Goal: Transaction & Acquisition: Purchase product/service

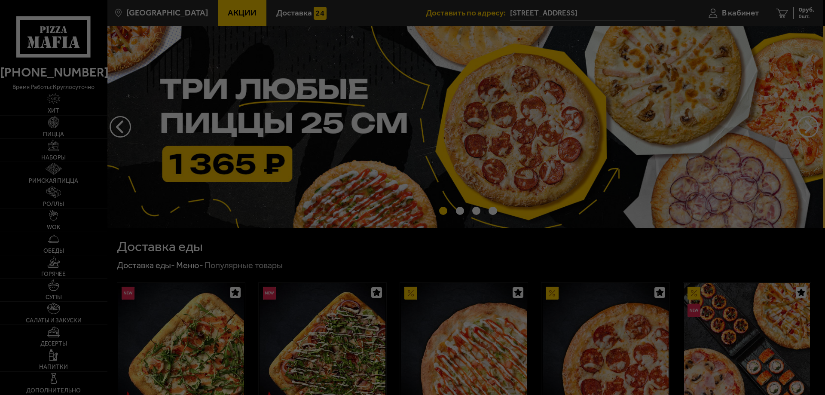
click at [60, 154] on div at bounding box center [412, 197] width 825 height 395
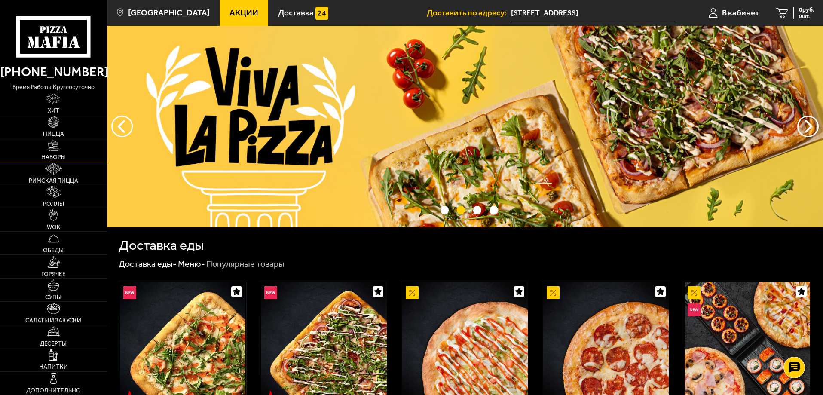
click at [53, 152] on link "Наборы" at bounding box center [53, 149] width 107 height 23
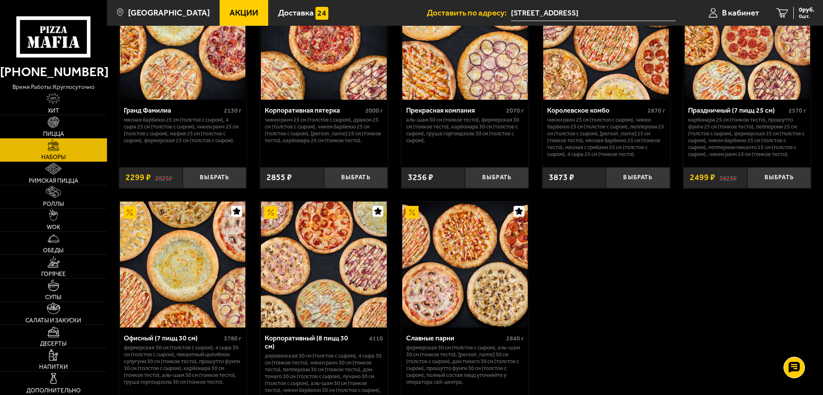
scroll to position [1246, 0]
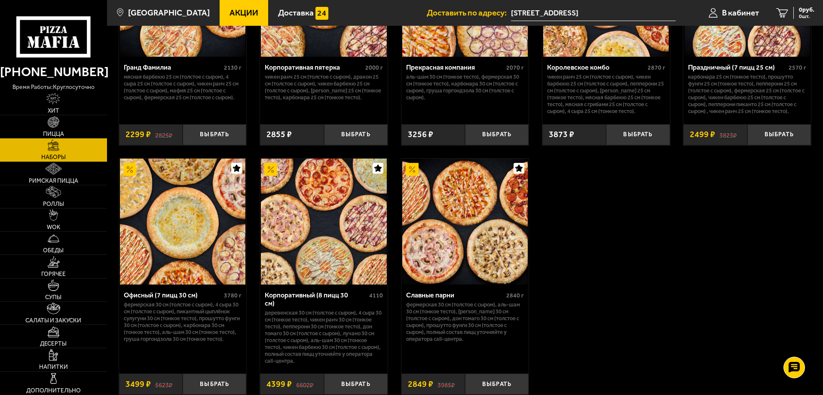
click at [311, 266] on img at bounding box center [324, 222] width 126 height 126
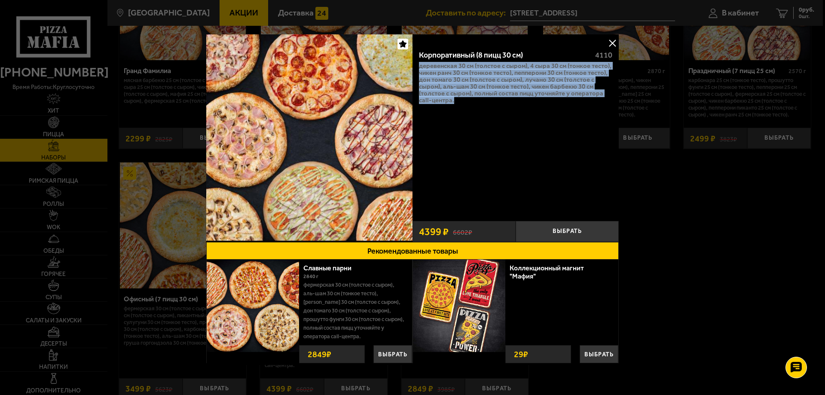
drag, startPoint x: 460, startPoint y: 104, endPoint x: 418, endPoint y: 68, distance: 55.5
click at [418, 68] on div "Корпоративный (8 пицц 30 см) 4110 Деревенская 30 см (толстое с сыром), 4 сыра 3…" at bounding box center [516, 130] width 206 height 174
copy p "Деревенская 30 см (толстое с сыром), 4 сыра 30 см (тонкое тесто), Чикен Ранч 30…"
click at [609, 42] on button at bounding box center [612, 43] width 13 height 13
